Goal: Task Accomplishment & Management: Manage account settings

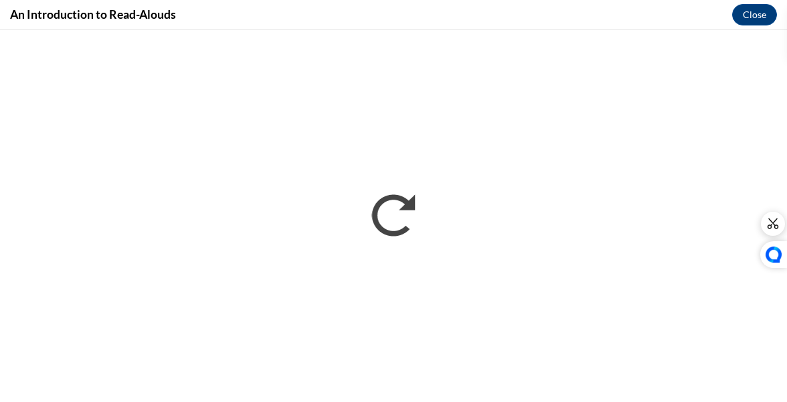
scroll to position [633, 0]
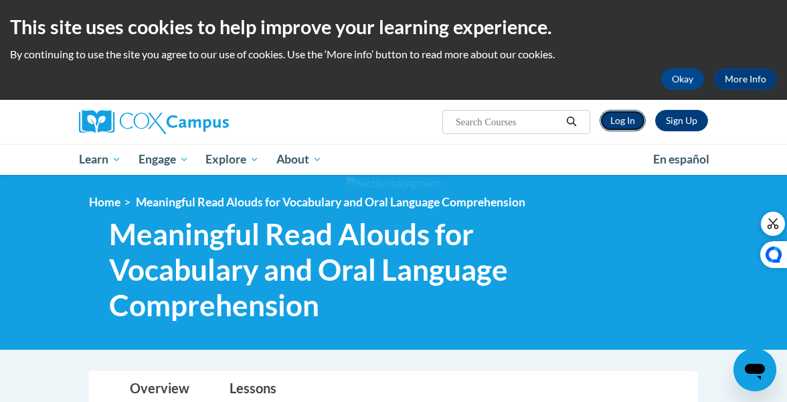
click at [631, 122] on link "Log In" at bounding box center [623, 120] width 46 height 21
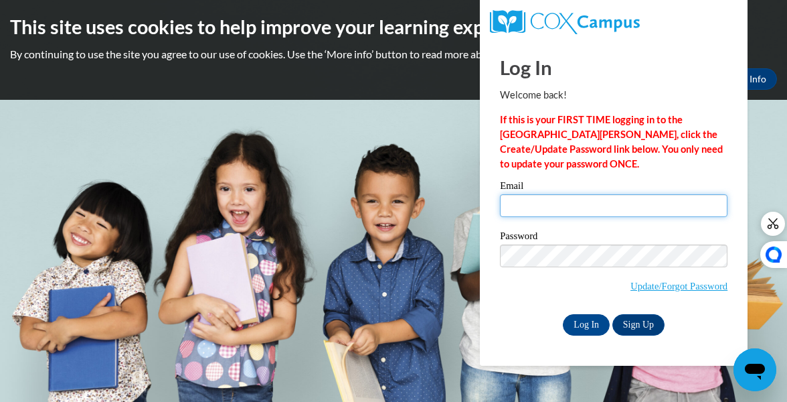
type input "920148494@student.ccga.edu"
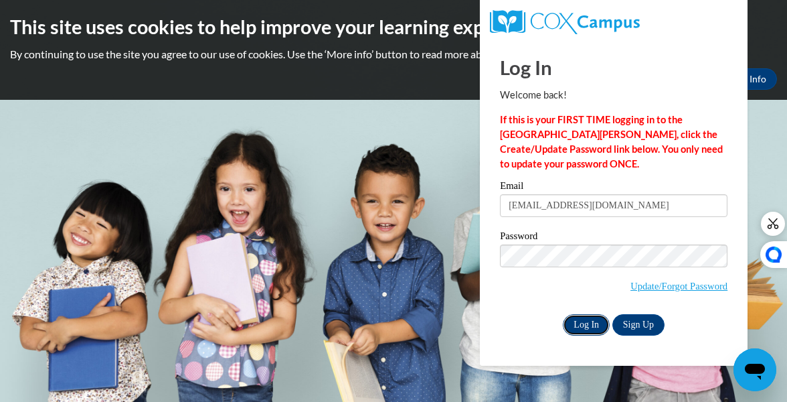
click at [589, 327] on input "Log In" at bounding box center [586, 324] width 47 height 21
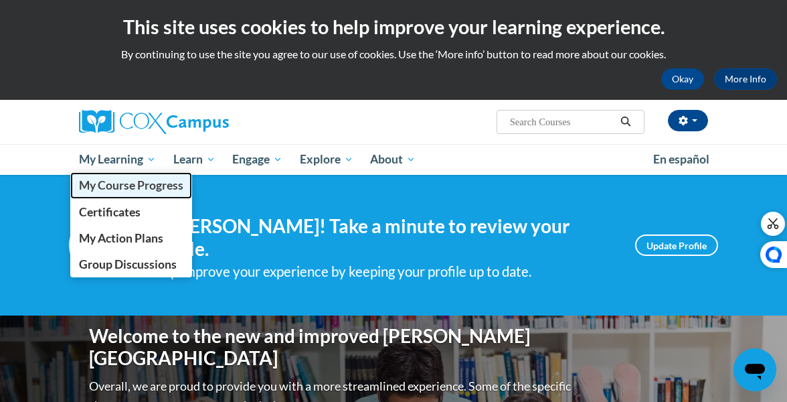
click at [145, 182] on span "My Course Progress" at bounding box center [131, 185] width 104 height 14
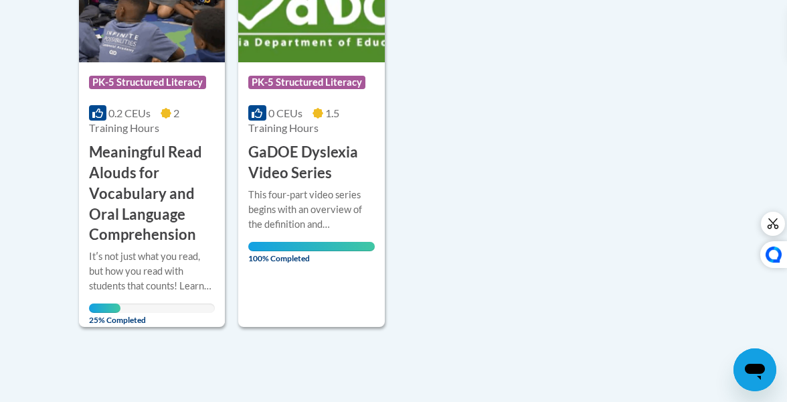
scroll to position [418, 0]
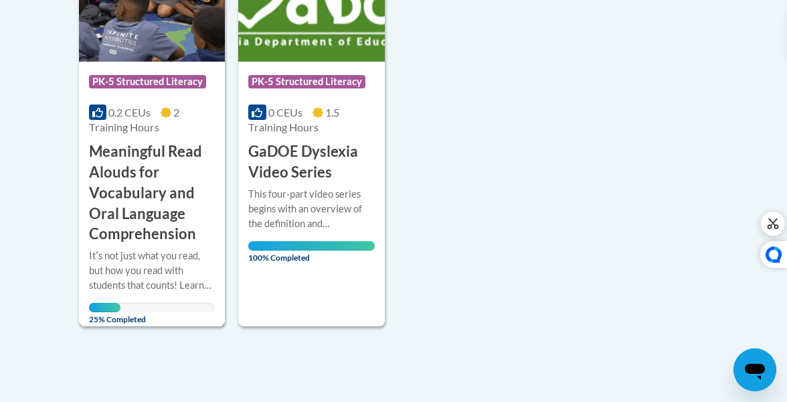
click at [134, 245] on div "More Info Open Itʹs not just what you read, but how you read with students that…" at bounding box center [152, 283] width 146 height 78
